Goal: Information Seeking & Learning: Learn about a topic

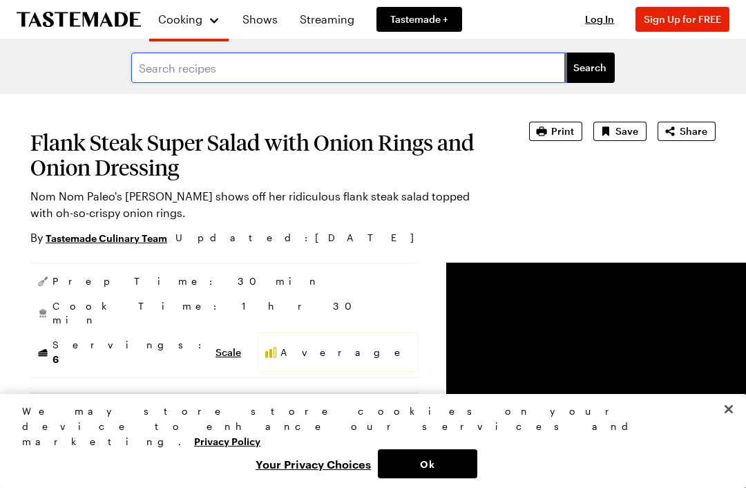
click at [214, 62] on input "text" at bounding box center [348, 68] width 434 height 30
type input "Macadamia salmon"
click at [590, 68] on button "Search" at bounding box center [590, 68] width 50 height 30
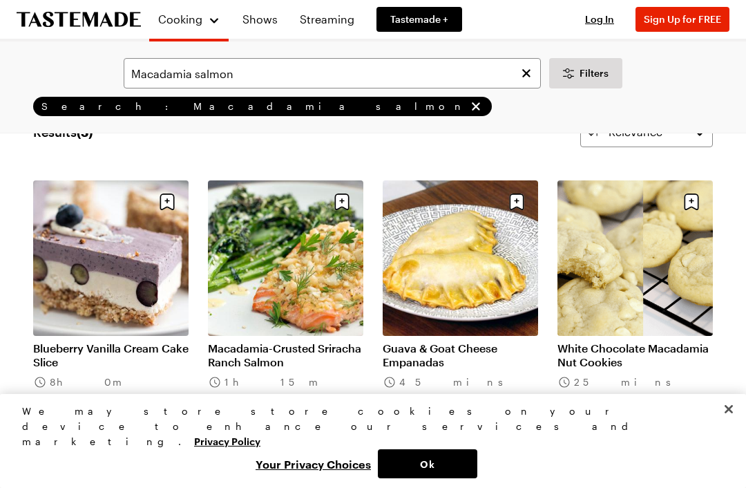
scroll to position [53, 0]
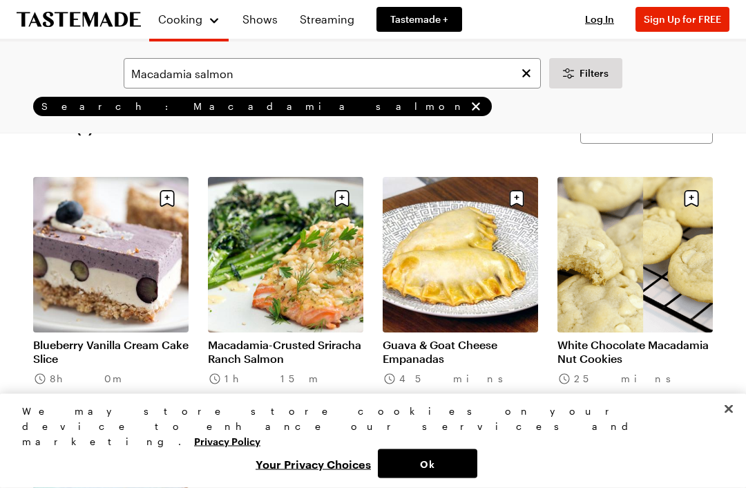
click at [313, 339] on link "Macadamia-Crusted Sriracha Ranch Salmon" at bounding box center [285, 353] width 155 height 28
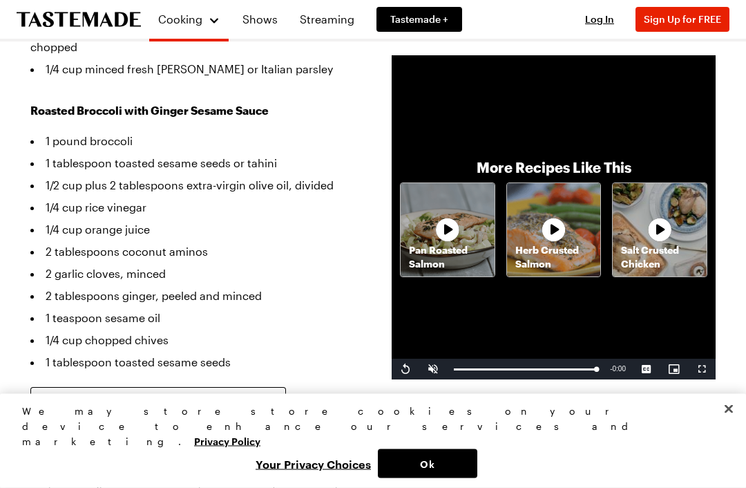
scroll to position [807, 0]
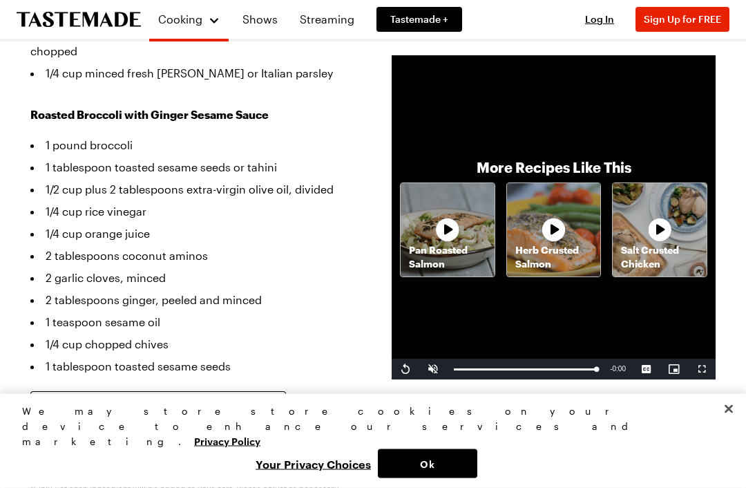
click at [583, 202] on div "Herb Crusted Salmon" at bounding box center [554, 230] width 94 height 94
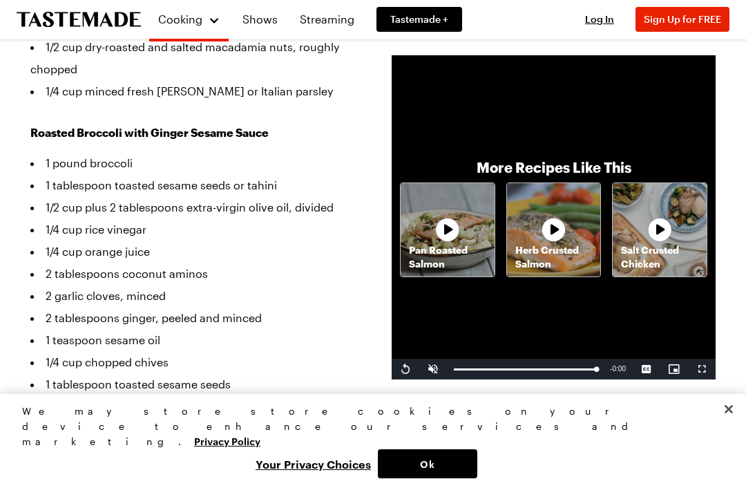
scroll to position [791, 0]
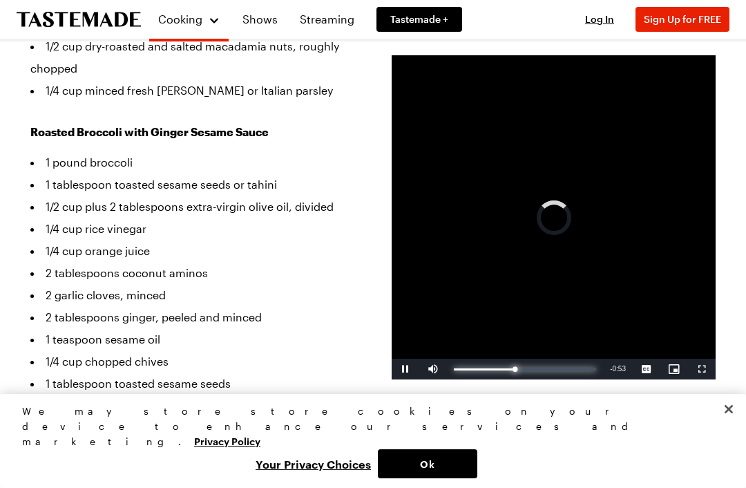
click at [520, 370] on div "Loaded : 0.00%" at bounding box center [525, 369] width 142 height 2
click at [522, 370] on div "Progress Bar" at bounding box center [508, 369] width 36 height 2
click at [583, 370] on div "Progress Bar" at bounding box center [581, 369] width 15 height 2
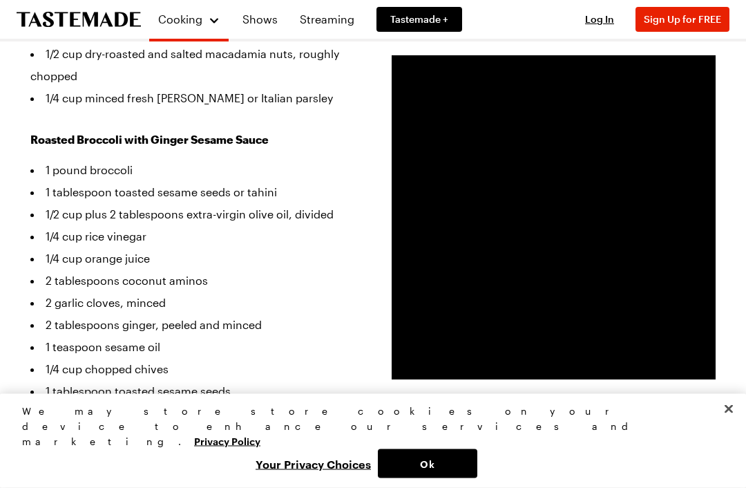
scroll to position [789, 0]
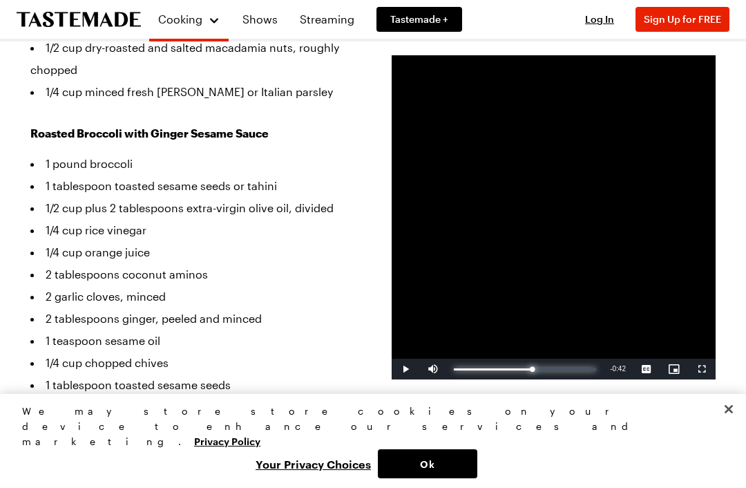
click at [551, 370] on div "Loaded : 0.00%" at bounding box center [525, 369] width 142 height 2
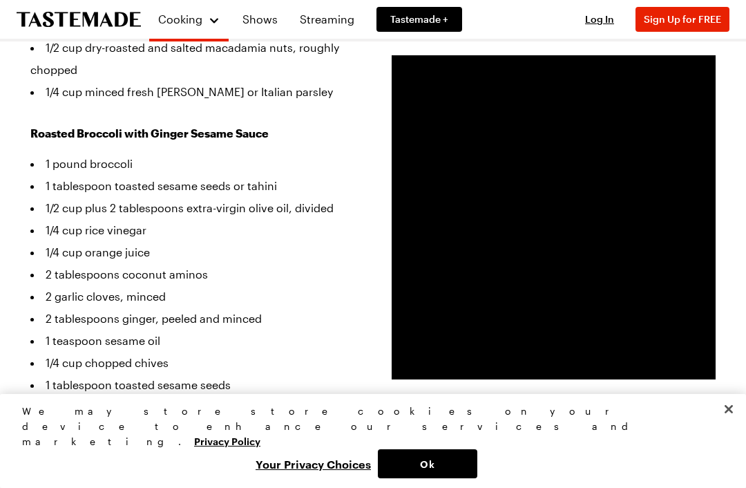
scroll to position [790, 0]
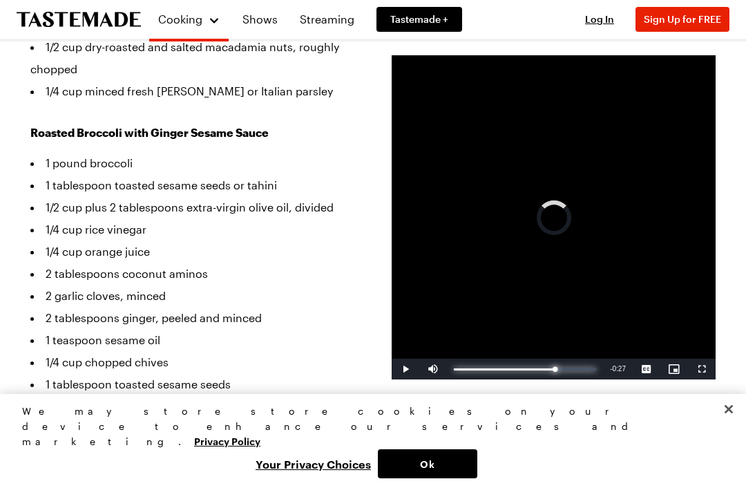
click at [549, 370] on div "Loaded : 65.29%" at bounding box center [525, 369] width 142 height 2
